Goal: Submit feedback/report problem

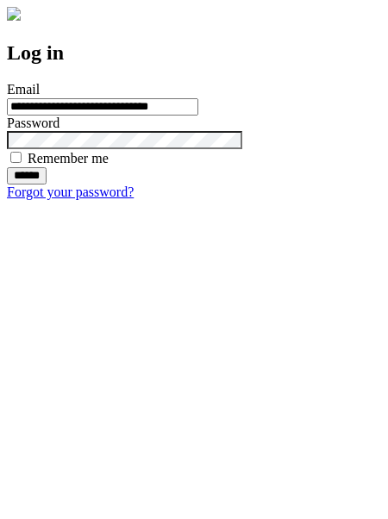
click at [47, 185] on input "******" at bounding box center [27, 175] width 40 height 17
